Goal: Task Accomplishment & Management: Use online tool/utility

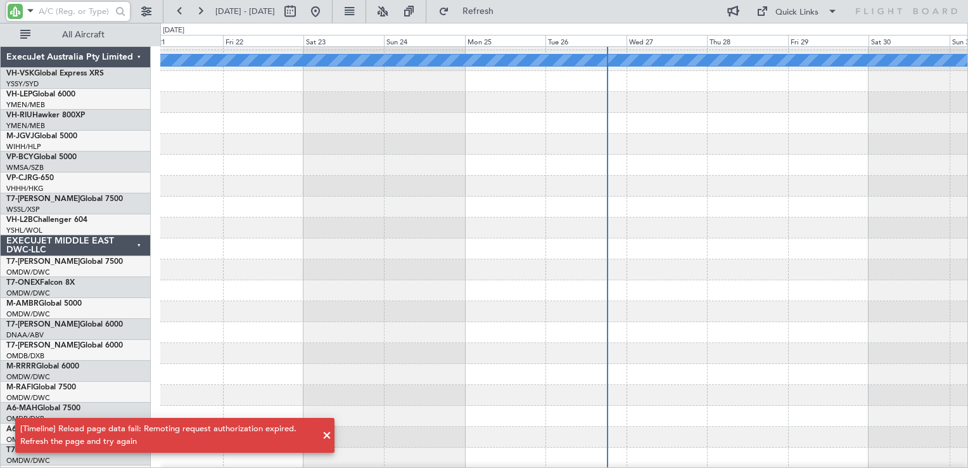
scroll to position [1774, 0]
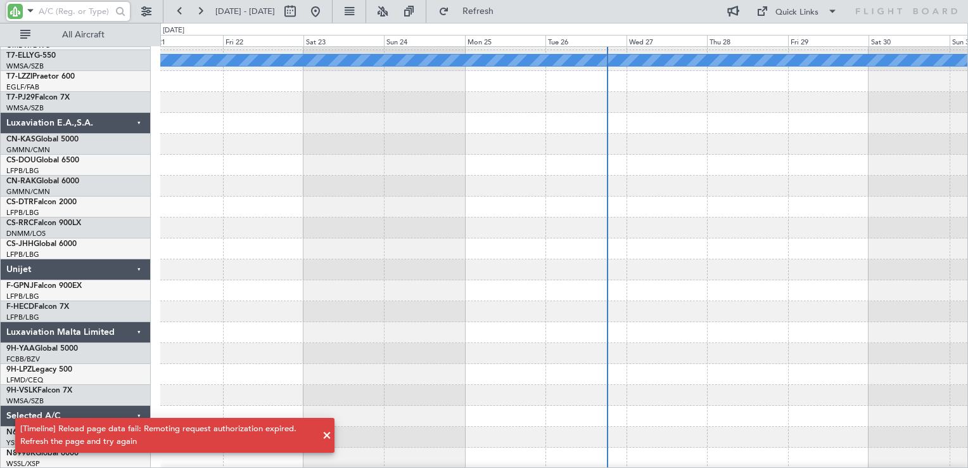
click at [326, 435] on span at bounding box center [326, 435] width 15 height 15
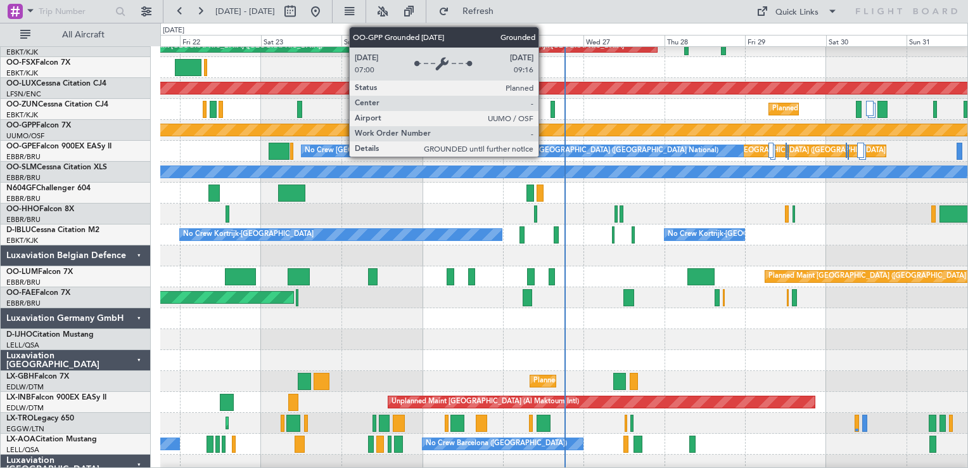
scroll to position [1140, 0]
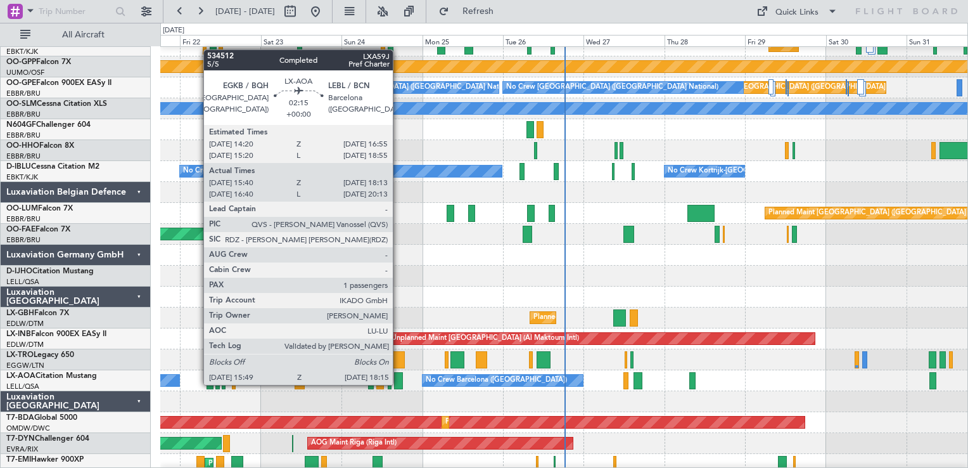
click at [398, 383] on div at bounding box center [398, 380] width 8 height 17
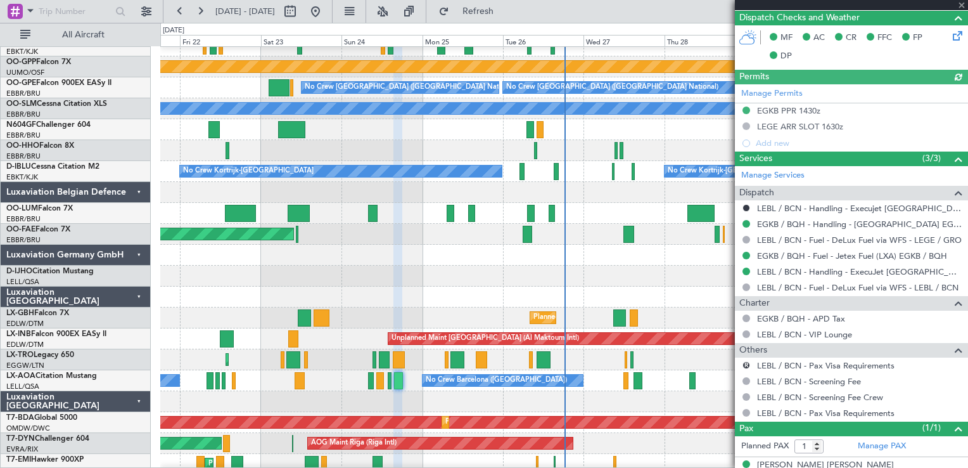
scroll to position [298, 0]
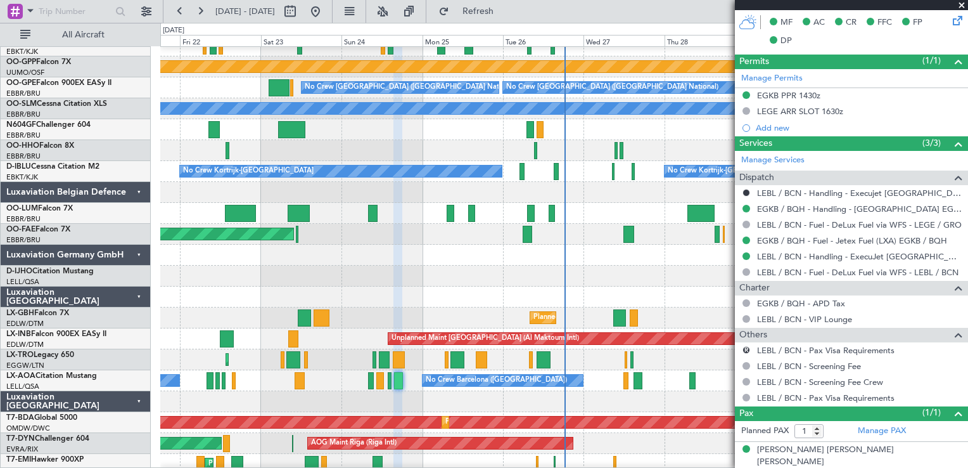
click at [963, 4] on span at bounding box center [961, 5] width 13 height 11
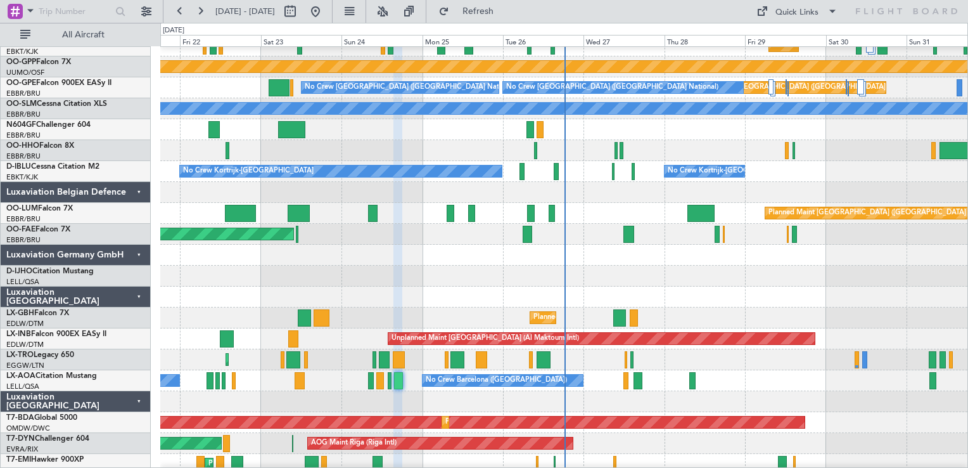
type input "0"
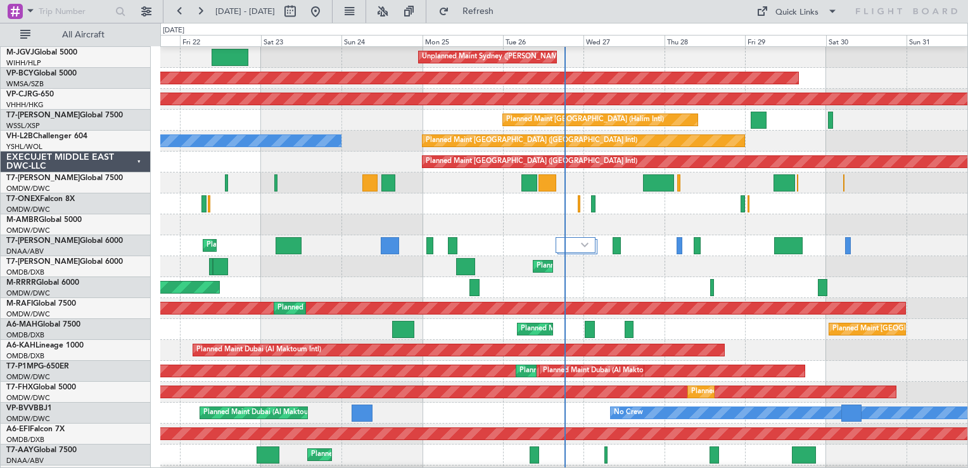
scroll to position [0, 0]
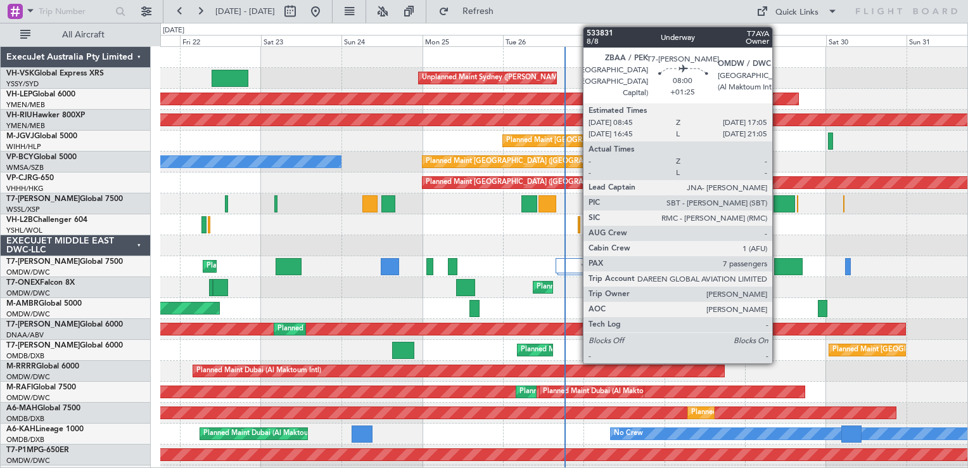
click at [778, 272] on div at bounding box center [788, 266] width 29 height 17
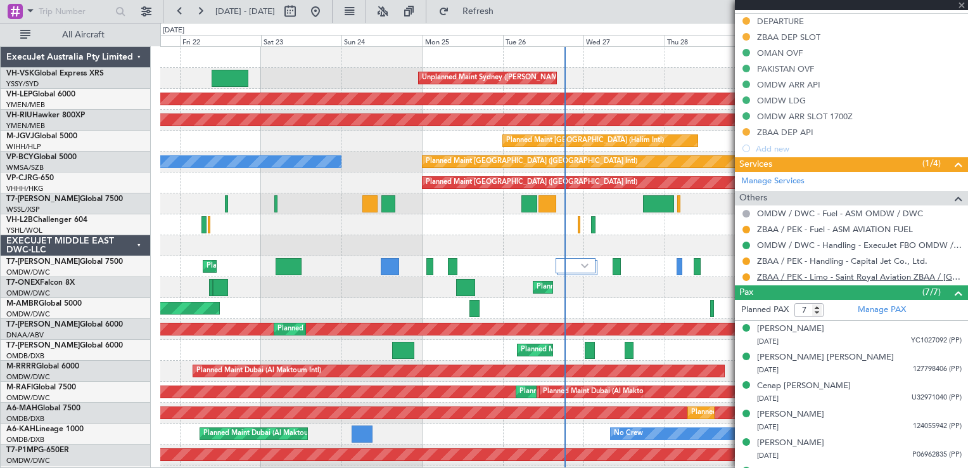
scroll to position [431, 0]
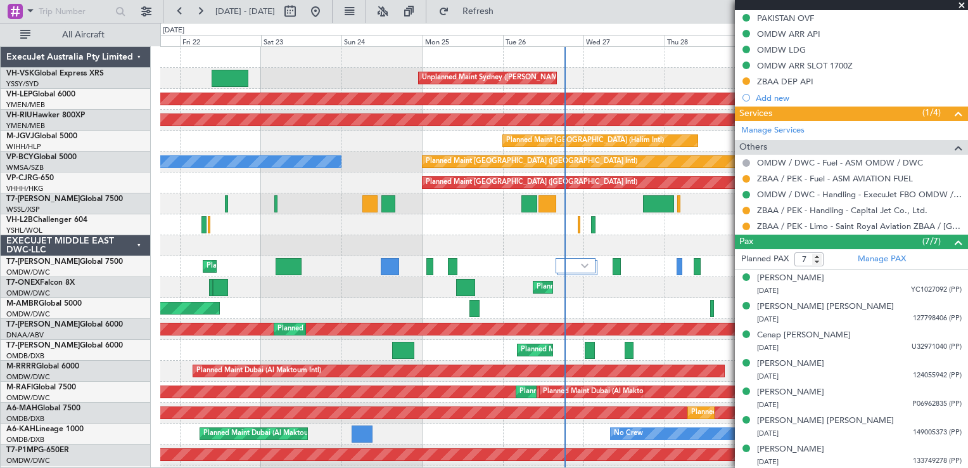
click at [961, 5] on span at bounding box center [961, 5] width 13 height 11
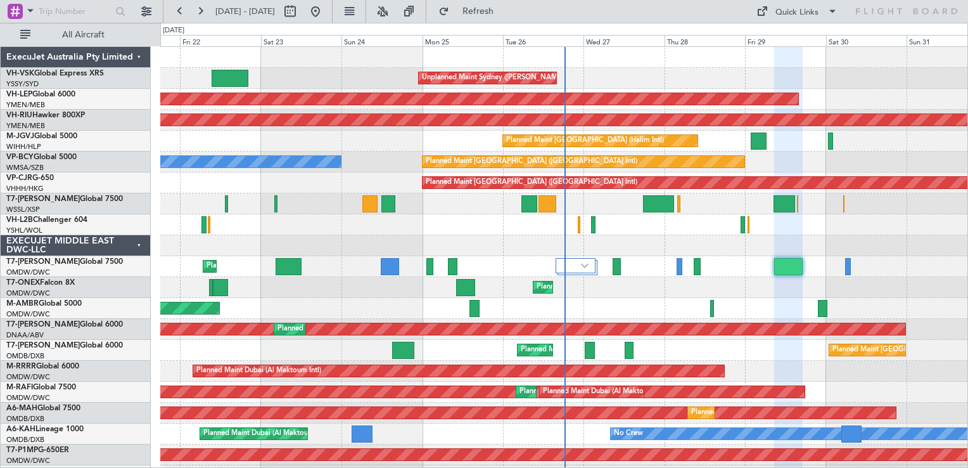
type input "0"
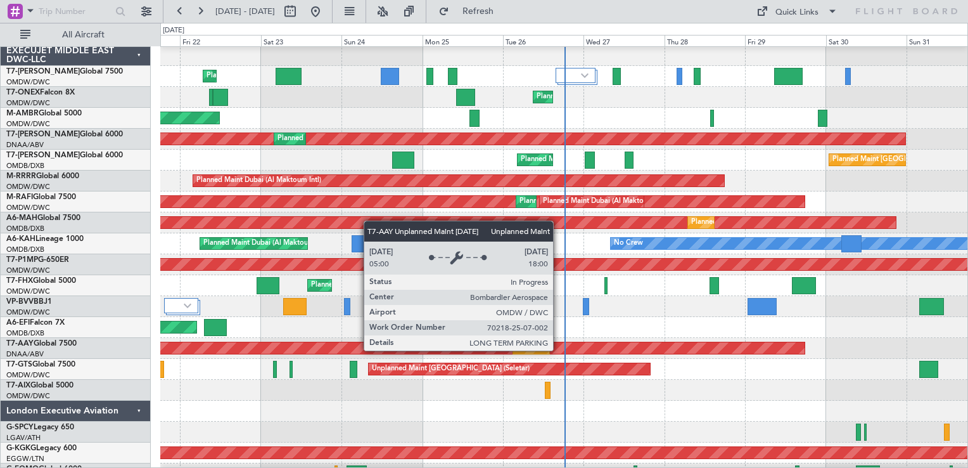
scroll to position [317, 0]
